Goal: Information Seeking & Learning: Find specific page/section

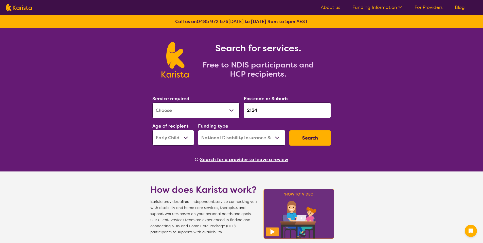
select select "[MEDICAL_DATA]"
select select "EC"
select select "NDIS"
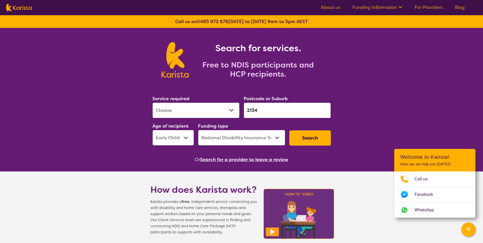
click at [194, 105] on select "Allied Health Assistant Assessment ([MEDICAL_DATA] or [MEDICAL_DATA]) Behaviour…" at bounding box center [195, 110] width 87 height 16
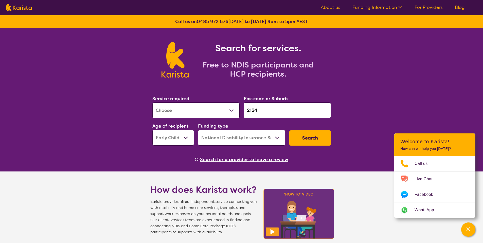
click at [178, 109] on select "Allied Health Assistant Assessment ([MEDICAL_DATA] or [MEDICAL_DATA]) Behaviour…" at bounding box center [195, 110] width 87 height 16
select select "Employment Support"
click at [257, 108] on input "2134" at bounding box center [287, 110] width 87 height 16
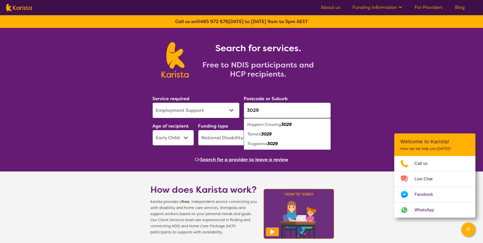
type input "3029"
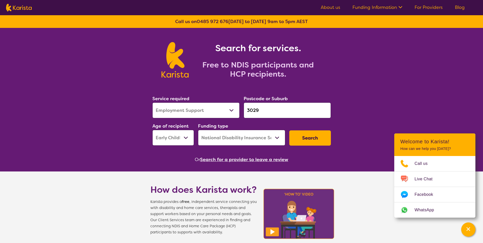
click at [165, 131] on select "Early Childhood - 0 to 9 Child - 10 to 11 Adolescent - 12 to 17 Adult - 18 to 6…" at bounding box center [173, 138] width 42 height 16
select select "AD"
click at [303, 138] on button "Search" at bounding box center [310, 137] width 42 height 15
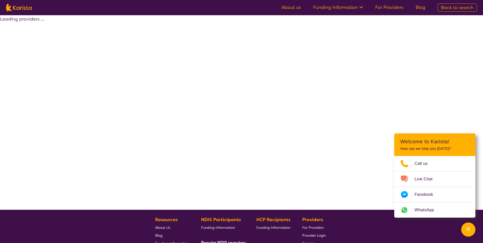
select select "by_score"
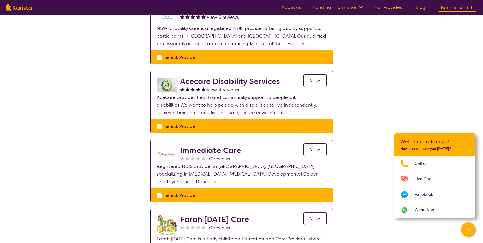
scroll to position [229, 0]
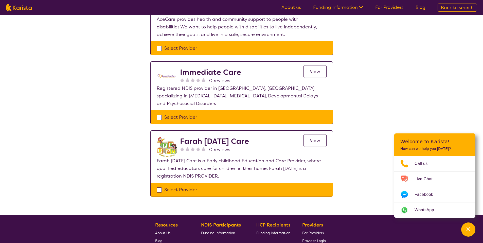
drag, startPoint x: 184, startPoint y: 141, endPoint x: 264, endPoint y: 142, distance: 80.1
click at [264, 142] on div "Farah [DATE] Care 0 reviews View" at bounding box center [253, 147] width 147 height 20
copy h2 "Farah [DATE] Care"
